Goal: Information Seeking & Learning: Learn about a topic

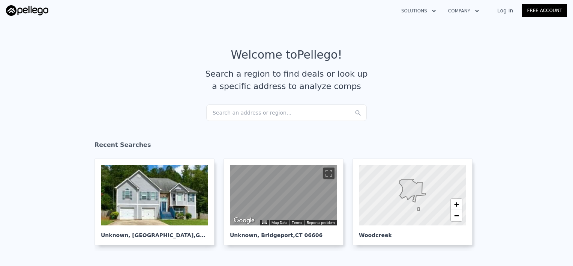
click at [277, 111] on div "Search an address or region..." at bounding box center [286, 112] width 161 height 17
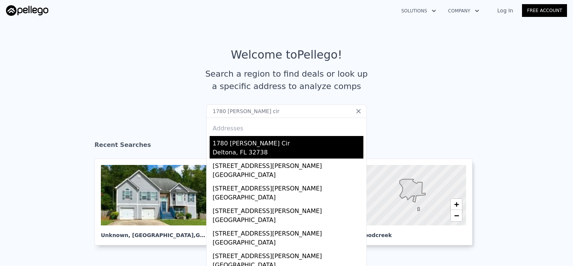
type input "1780 [PERSON_NAME] cir"
click at [231, 143] on div "1780 [PERSON_NAME] Cir" at bounding box center [288, 142] width 151 height 12
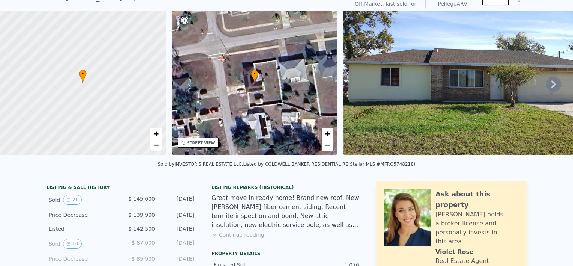
scroll to position [3, 0]
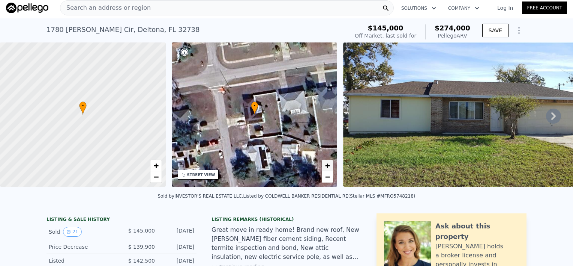
click at [328, 168] on span "+" at bounding box center [327, 165] width 5 height 9
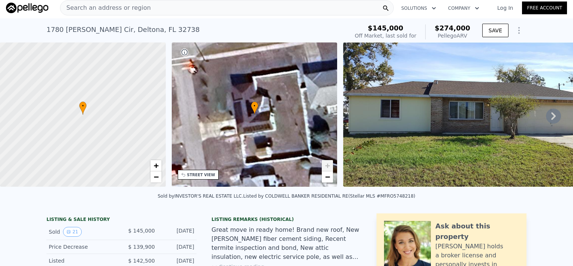
click at [328, 168] on span "+" at bounding box center [327, 165] width 5 height 9
click at [328, 167] on span "+" at bounding box center [327, 165] width 5 height 9
click at [329, 178] on span "−" at bounding box center [327, 176] width 5 height 9
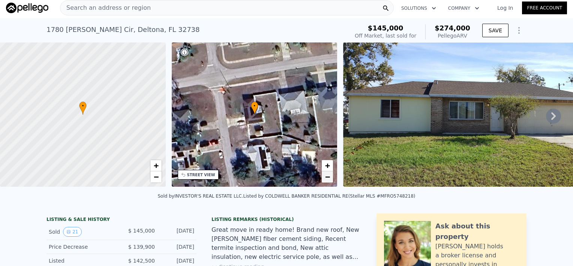
click at [329, 178] on span "−" at bounding box center [327, 176] width 5 height 9
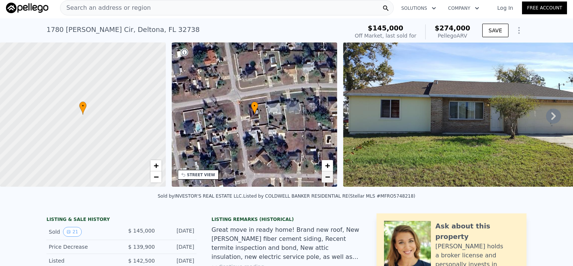
click at [329, 178] on span "−" at bounding box center [327, 176] width 5 height 9
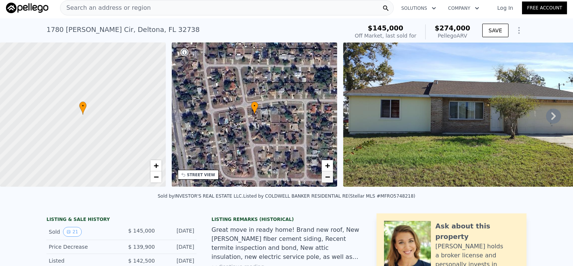
click at [325, 174] on link "−" at bounding box center [327, 176] width 11 height 11
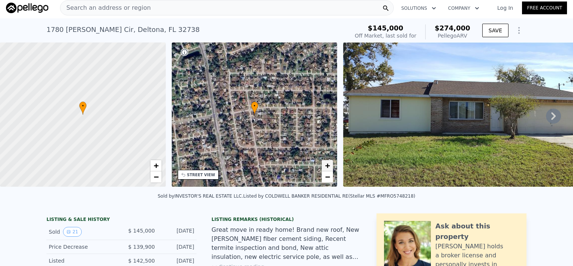
click at [327, 167] on span "+" at bounding box center [327, 165] width 5 height 9
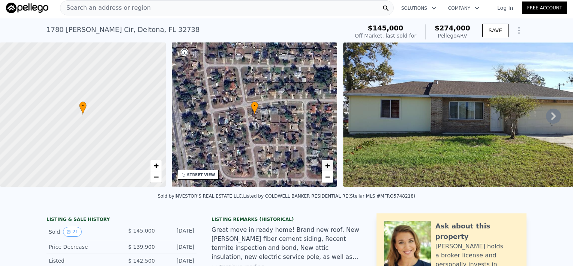
click at [327, 167] on span "+" at bounding box center [327, 165] width 5 height 9
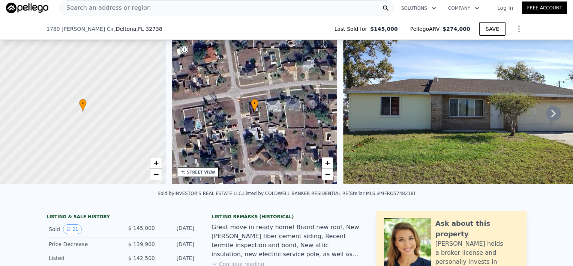
scroll to position [113, 0]
